Goal: Task Accomplishment & Management: Use online tool/utility

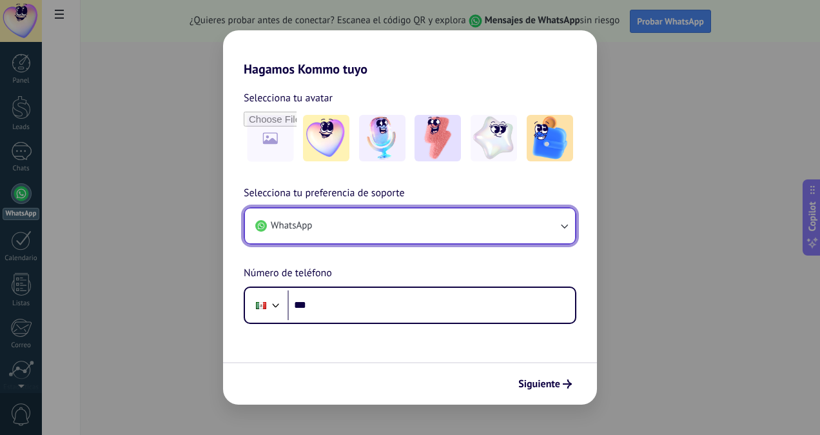
click at [531, 226] on button "WhatsApp" at bounding box center [410, 225] width 330 height 35
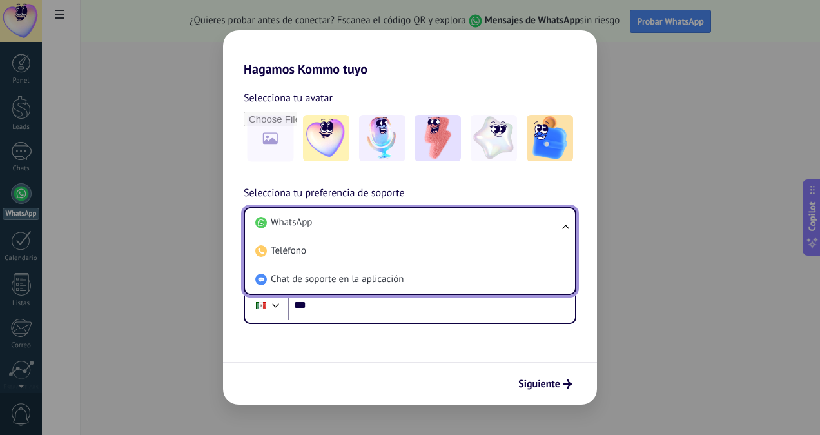
click at [531, 226] on li "WhatsApp" at bounding box center [407, 222] width 315 height 28
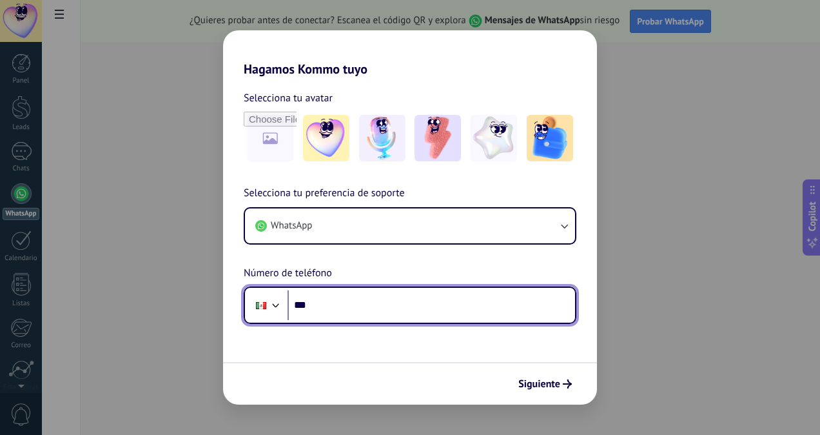
click at [493, 315] on input "***" at bounding box center [432, 305] width 288 height 30
type input "**********"
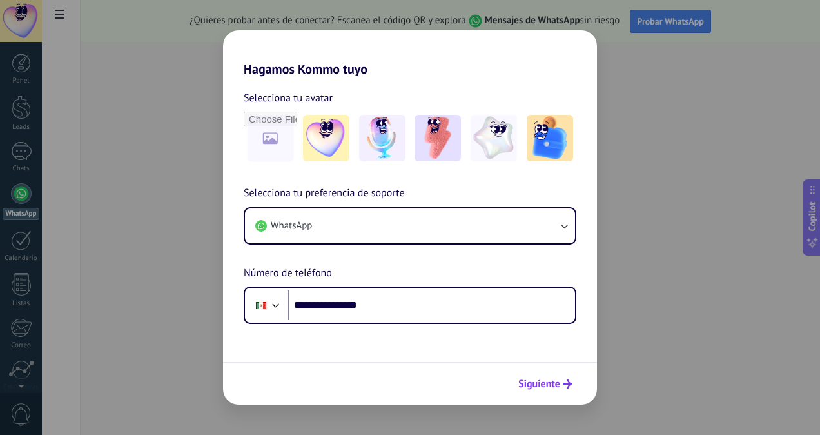
click at [571, 375] on button "Siguiente" at bounding box center [545, 384] width 65 height 22
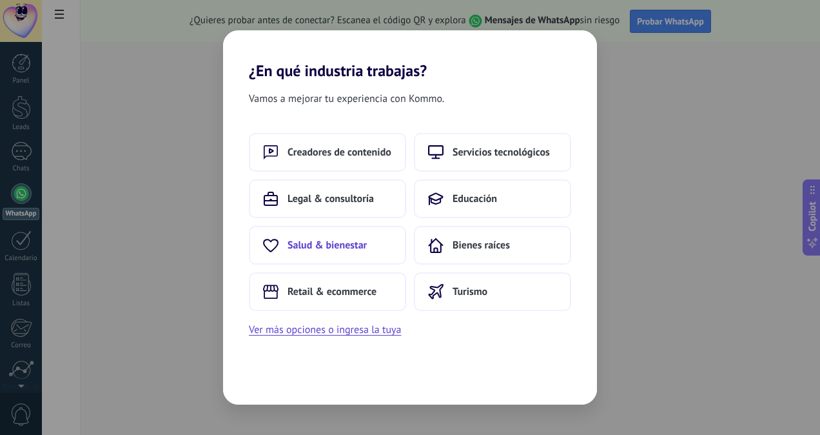
click at [318, 249] on span "Salud & bienestar" at bounding box center [327, 245] width 79 height 13
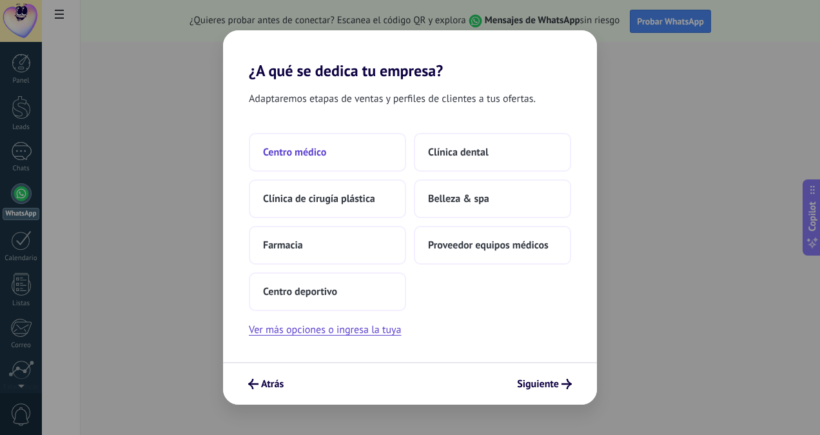
click at [306, 146] on span "Centro médico" at bounding box center [294, 152] width 63 height 13
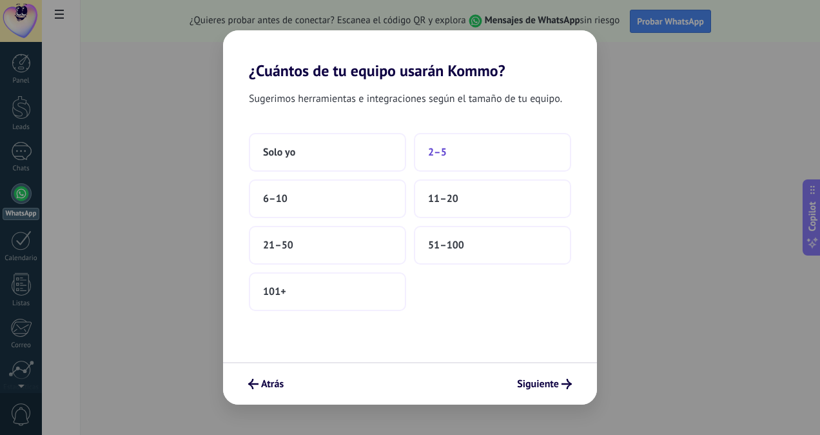
click at [450, 161] on button "2–5" at bounding box center [492, 152] width 157 height 39
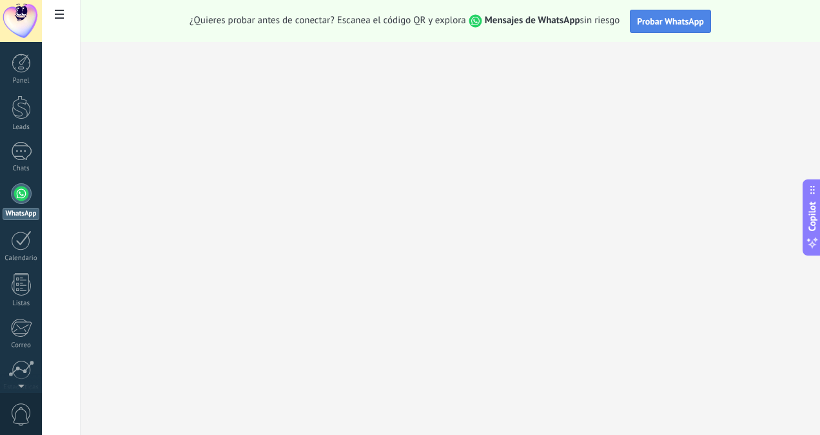
click at [666, 23] on span "Probar WhatsApp" at bounding box center [670, 21] width 67 height 12
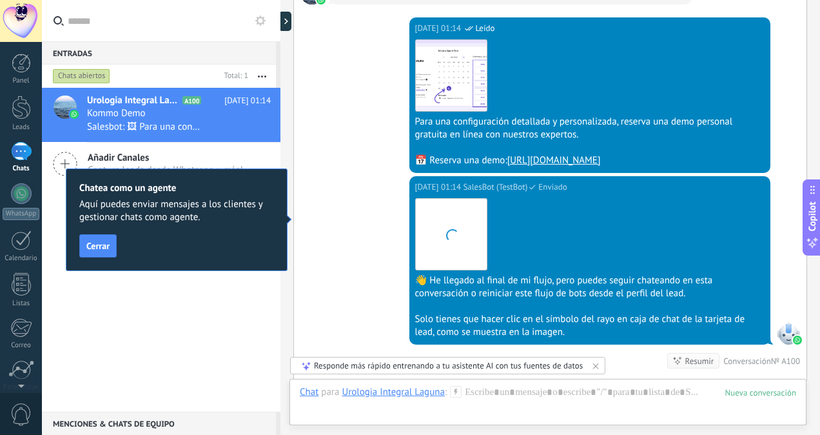
scroll to position [1109, 0]
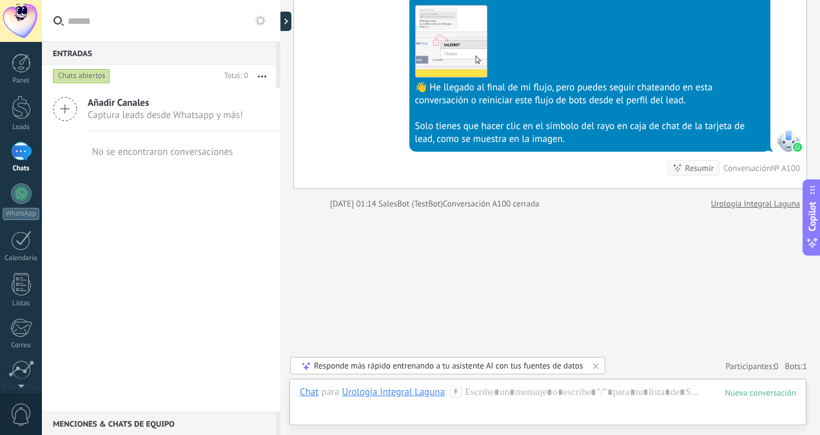
click at [61, 20] on use at bounding box center [59, 20] width 10 height 10
click at [68, 20] on input "text" at bounding box center [169, 20] width 203 height 41
click at [501, 397] on div at bounding box center [548, 405] width 497 height 39
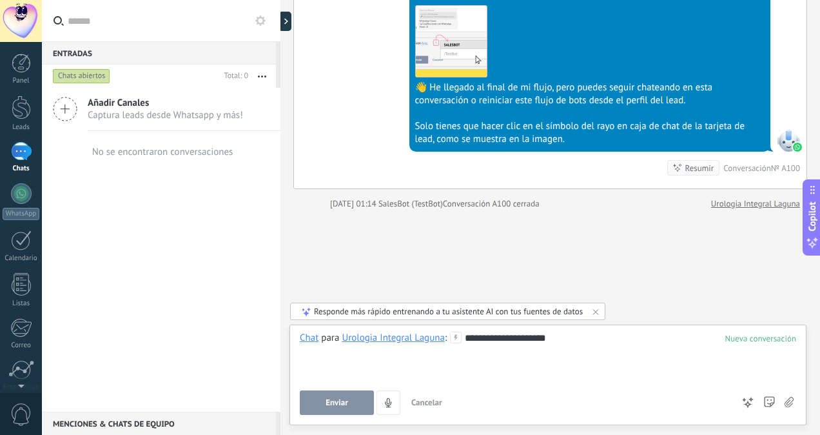
click at [350, 392] on button "Enviar" at bounding box center [337, 402] width 74 height 25
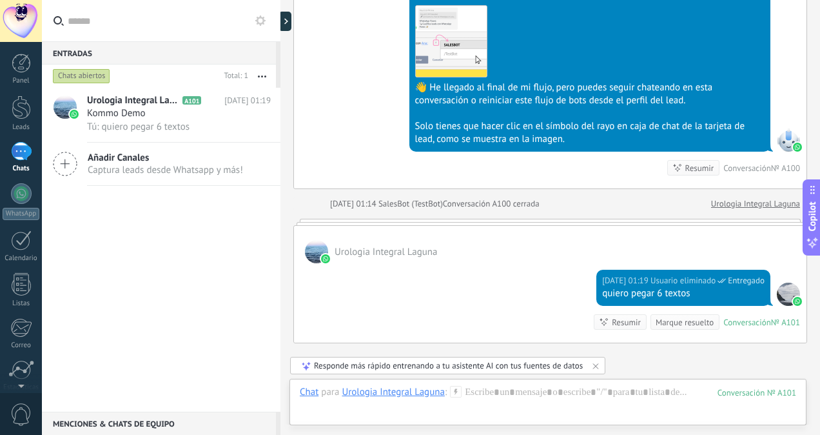
click at [695, 126] on div "Solo tienes que hacer clic en el símbolo del rayo en caja de chat de la tarjeta…" at bounding box center [590, 133] width 350 height 26
click at [819, 230] on span "Copilot" at bounding box center [812, 217] width 13 height 30
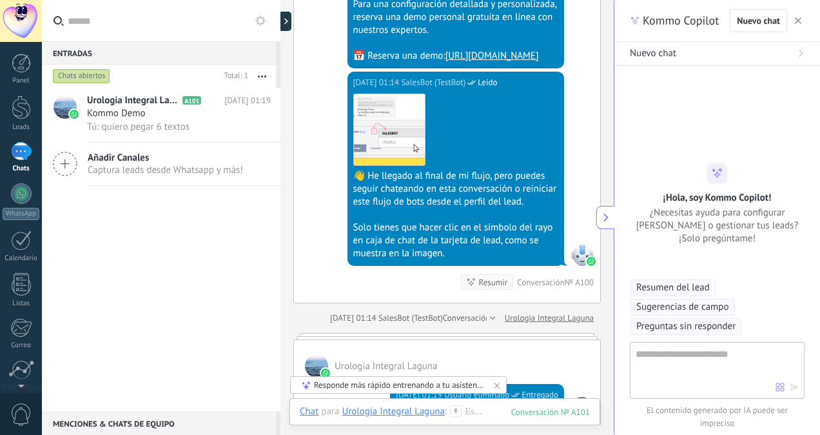
click at [704, 357] on textarea at bounding box center [706, 369] width 140 height 46
type textarea "**********"
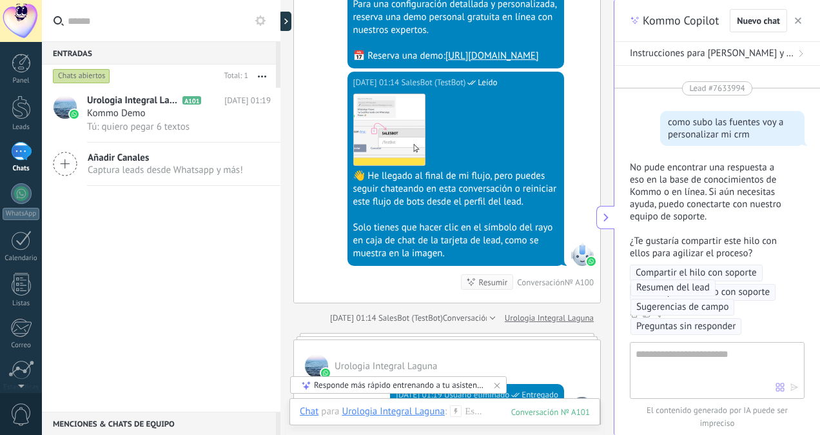
scroll to position [65, 0]
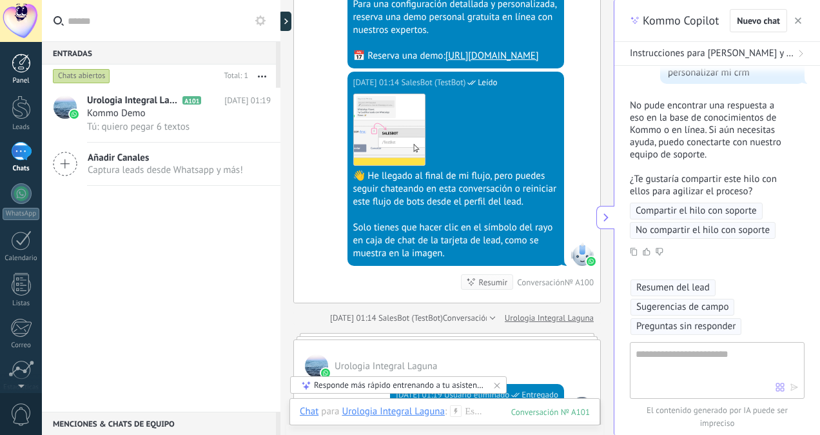
click at [19, 68] on div at bounding box center [21, 63] width 19 height 19
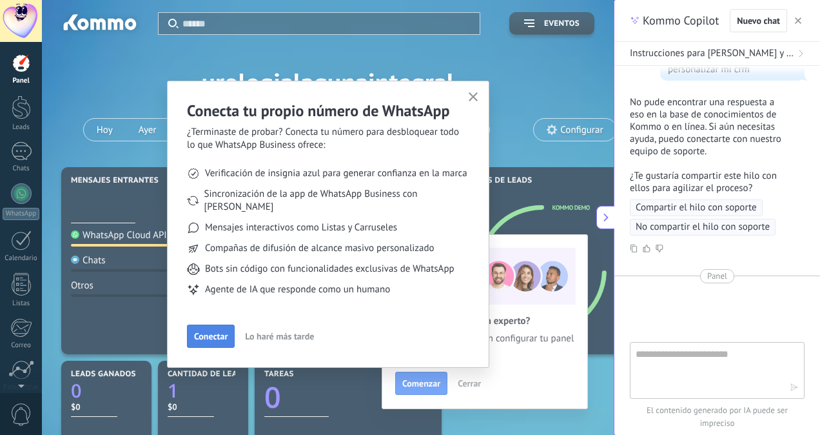
click at [212, 332] on span "Conectar" at bounding box center [211, 336] width 34 height 9
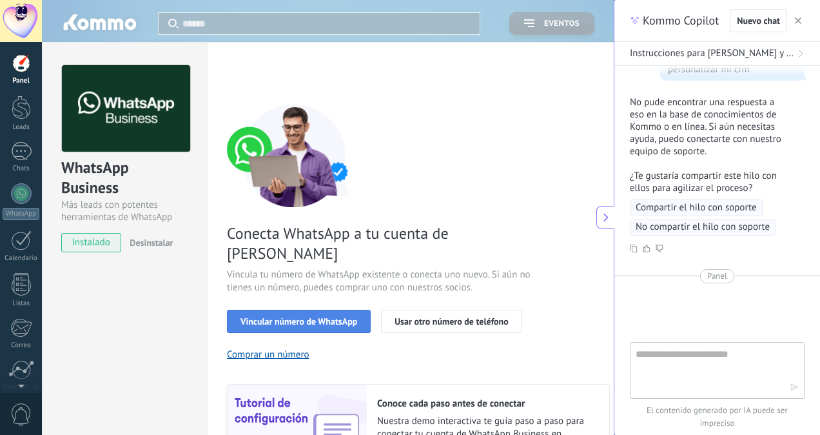
click at [277, 317] on span "Vincular número de WhatsApp" at bounding box center [299, 321] width 117 height 9
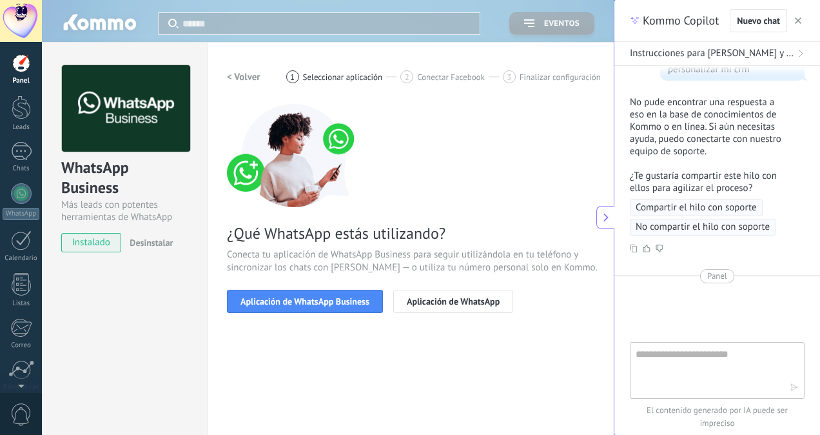
click at [277, 301] on span "Aplicación de WhatsApp Business" at bounding box center [305, 301] width 129 height 9
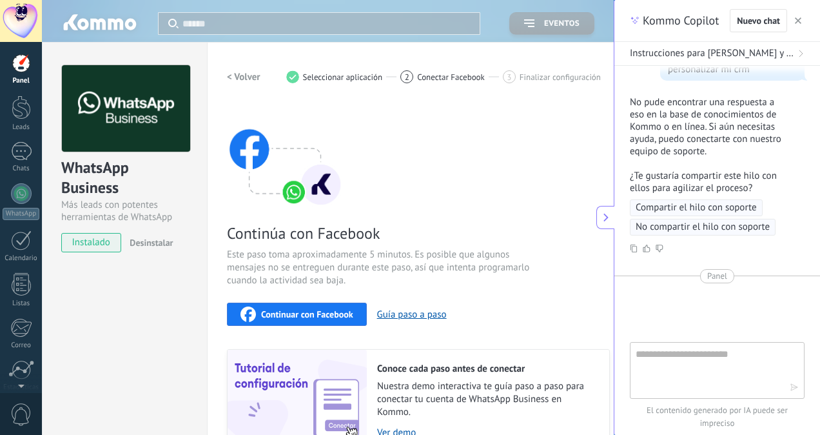
click at [277, 317] on span "Continuar con Facebook" at bounding box center [307, 314] width 92 height 9
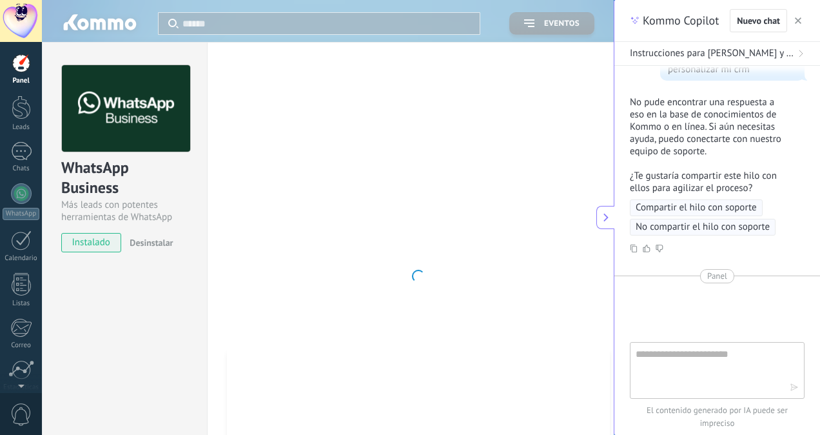
click at [86, 245] on span "instalado" at bounding box center [91, 242] width 59 height 19
click at [510, 21] on div "WhatsApp Business Más leads con potentes herramientas de WhatsApp instalado Des…" at bounding box center [328, 217] width 572 height 435
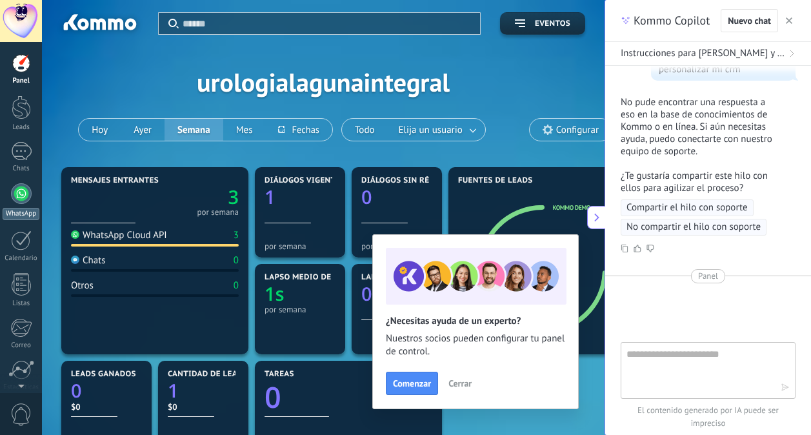
click at [19, 203] on div at bounding box center [21, 193] width 21 height 21
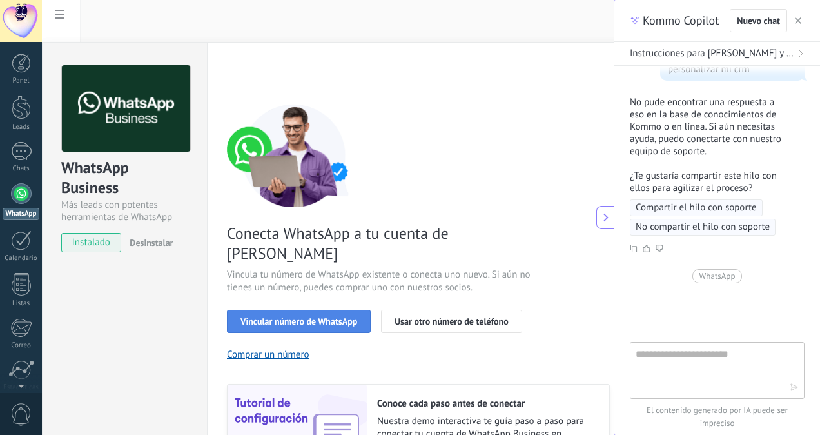
click at [263, 317] on span "Vincular número de WhatsApp" at bounding box center [299, 321] width 117 height 9
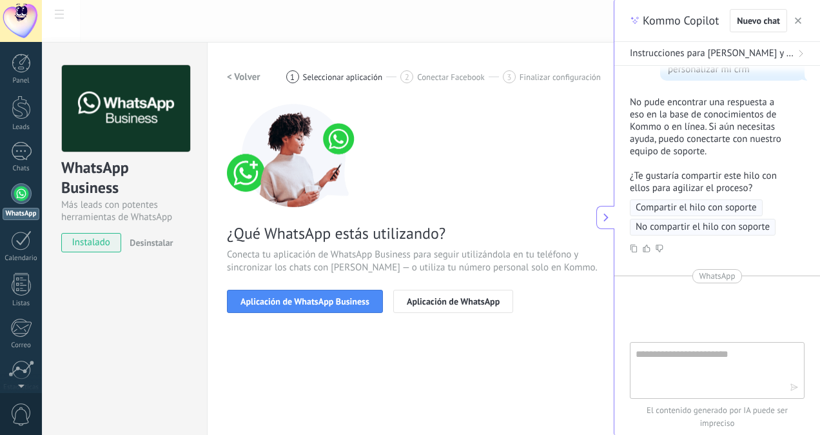
click at [263, 301] on span "Aplicación de WhatsApp Business" at bounding box center [305, 301] width 129 height 9
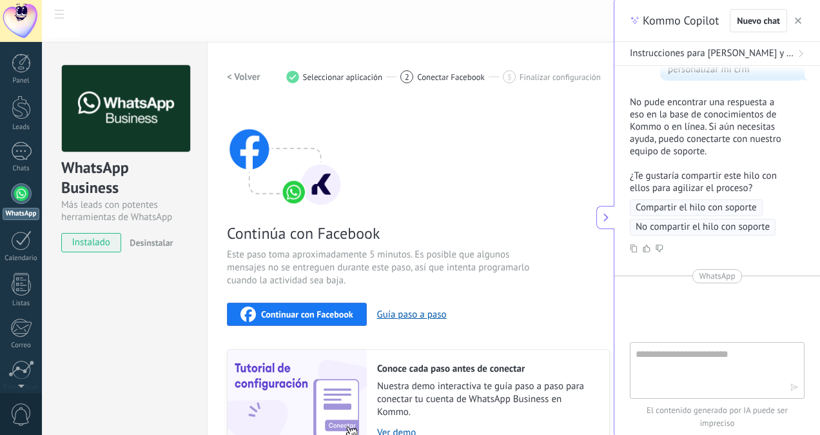
click at [262, 310] on span "Continuar con Facebook" at bounding box center [307, 314] width 92 height 9
